Goal: Check status

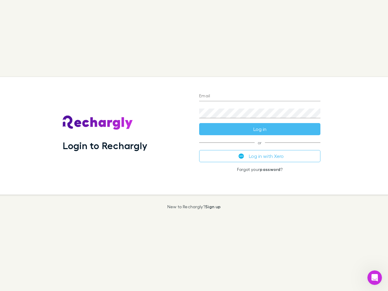
click at [194, 146] on div "Login to Rechargly" at bounding box center [126, 136] width 137 height 118
click at [260, 96] on input "Email" at bounding box center [259, 97] width 121 height 10
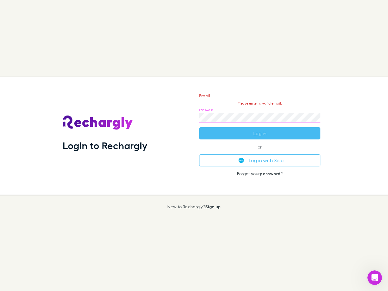
click at [260, 129] on form "Email Please enter a valid email. Password Log in" at bounding box center [259, 113] width 121 height 53
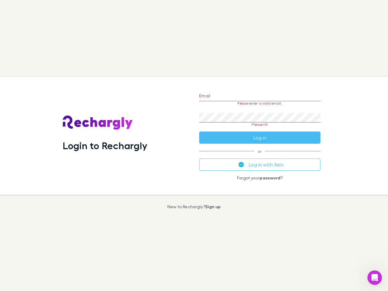
click at [260, 156] on div "Email Please enter a valid email. Password Please fill Log in or Log in with Xe…" at bounding box center [259, 136] width 131 height 118
